Goal: Task Accomplishment & Management: Manage account settings

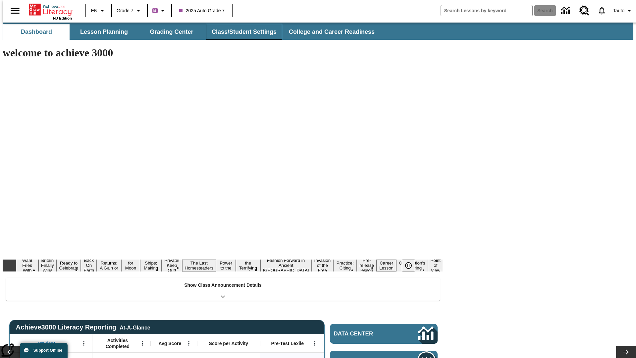
click at [241, 32] on button "Class/Student Settings" at bounding box center [244, 32] width 76 height 16
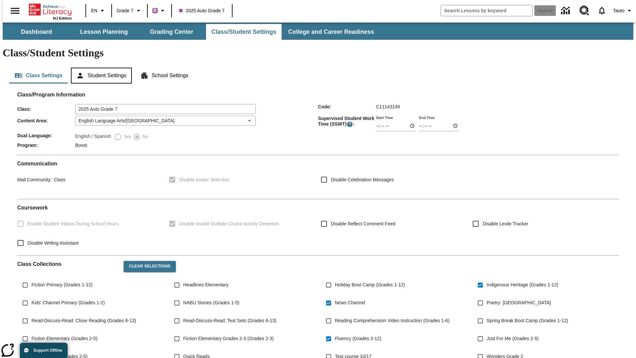
click at [100, 68] on button "Student Settings" at bounding box center [101, 76] width 61 height 16
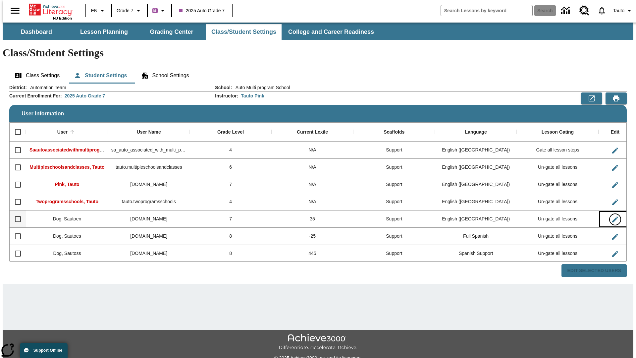
click at [613, 216] on icon "Edit User" at bounding box center [616, 219] width 6 height 6
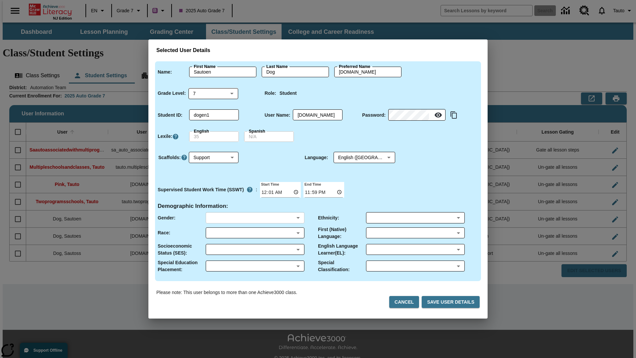
click at [255, 218] on body "Skip to main content NJ Edition EN Grade 7 B 2025 Auto Grade 7 Search 0 Tauto D…" at bounding box center [318, 198] width 631 height 350
click at [255, 233] on body "Skip to main content NJ Edition EN Grade 7 B 2025 Auto Grade 7 Search 0 Tauto D…" at bounding box center [318, 198] width 631 height 350
click at [255, 249] on body "Skip to main content NJ Edition EN Grade 7 B 2025 Auto Grade 7 Search 0 Tauto D…" at bounding box center [318, 198] width 631 height 350
click at [255, 266] on body "Skip to main content NJ Edition EN Grade 7 B 2025 Auto Grade 7 Search 0 Tauto D…" at bounding box center [318, 198] width 631 height 350
click at [415, 218] on body "Skip to main content NJ Edition EN Grade 7 B 2025 Auto Grade 7 Search 0 Tauto D…" at bounding box center [318, 198] width 631 height 350
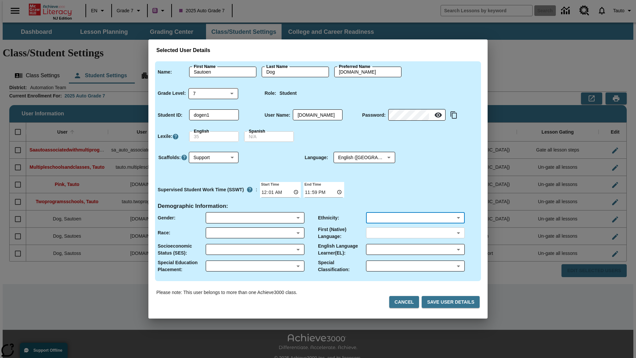
click at [415, 233] on body "Skip to main content NJ Edition EN Grade 7 B 2025 Auto Grade 7 Search 0 Tauto D…" at bounding box center [318, 198] width 631 height 350
click at [415, 249] on body "Skip to main content NJ Edition EN Grade 7 B 2025 Auto Grade 7 Search 0 Tauto D…" at bounding box center [318, 198] width 631 height 350
click at [415, 266] on body "Skip to main content NJ Edition EN Grade 7 B 2025 Auto Grade 7 Search 0 Tauto D…" at bounding box center [318, 198] width 631 height 350
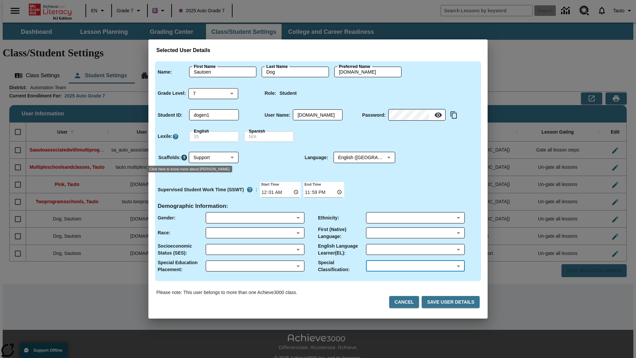
click at [184, 157] on icon "Click here to know more about Scaffolds" at bounding box center [184, 157] width 7 height 7
